Goal: Transaction & Acquisition: Purchase product/service

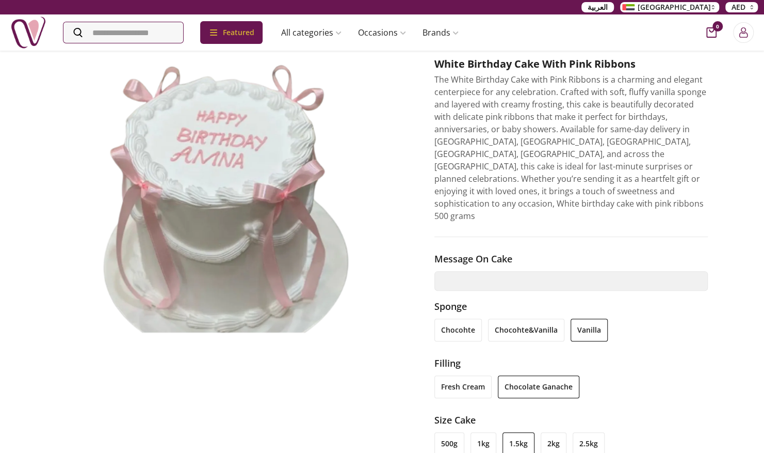
scroll to position [82, 0]
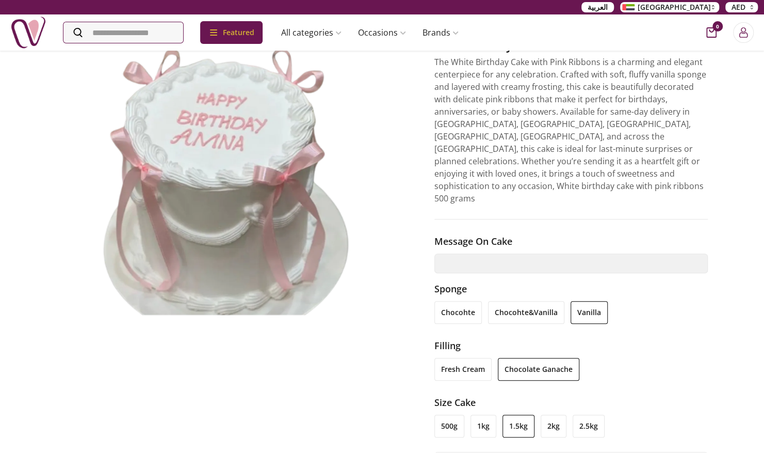
click at [471, 415] on li "1kg" at bounding box center [484, 426] width 26 height 23
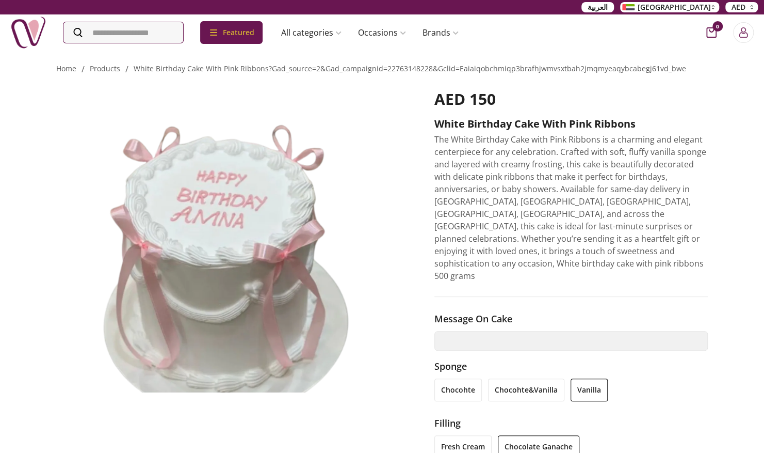
scroll to position [0, 0]
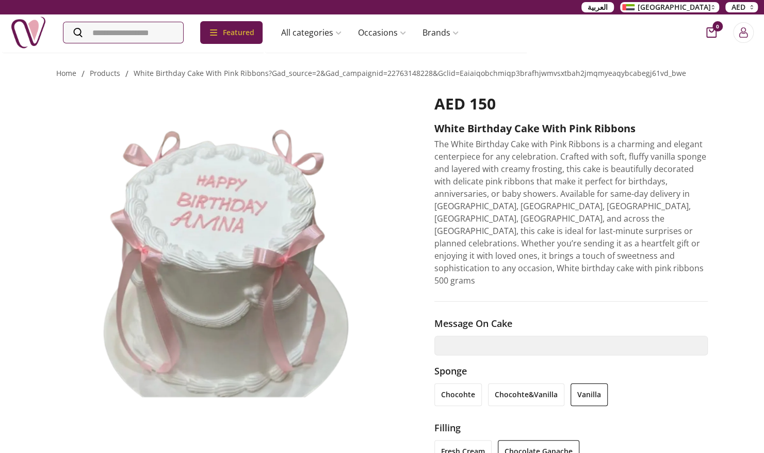
click at [13, 38] on img at bounding box center [28, 32] width 36 height 36
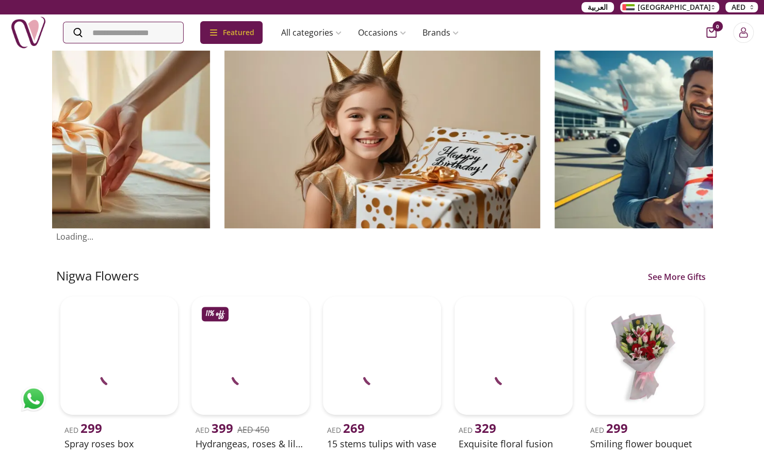
click at [243, 152] on img at bounding box center [383, 139] width 316 height 179
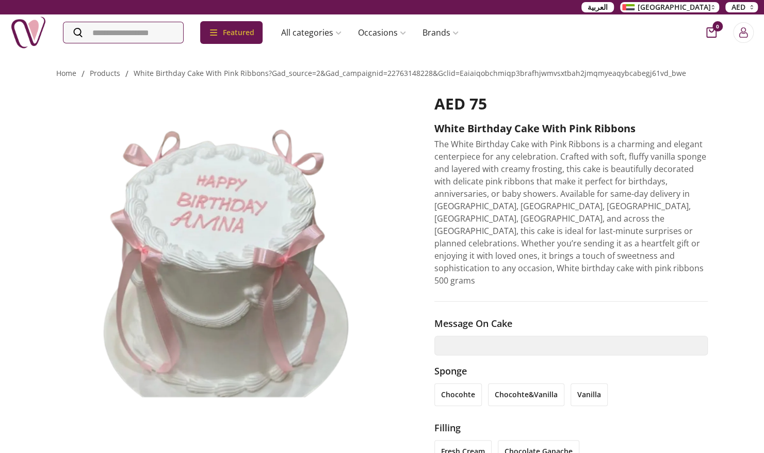
click at [396, 236] on img at bounding box center [230, 252] width 349 height 316
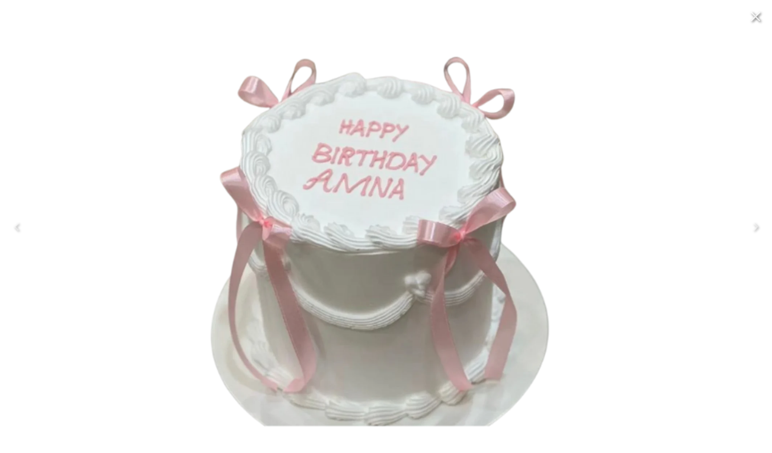
click at [757, 22] on icon "Close" at bounding box center [755, 16] width 17 height 17
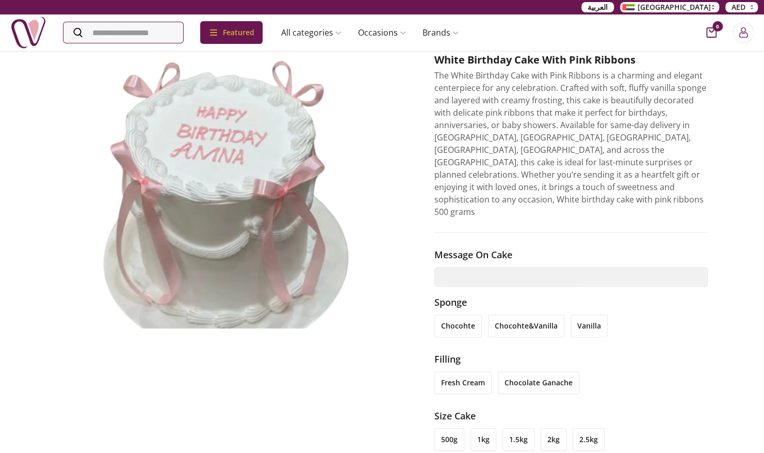
scroll to position [69, 0]
